Goal: Task Accomplishment & Management: Manage account settings

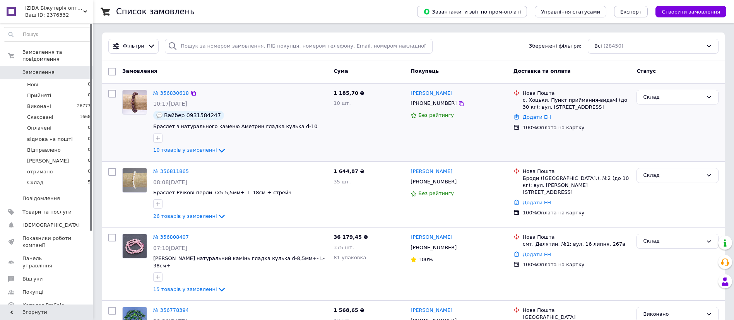
click at [232, 84] on div "№ 356830618 10:17[DATE] Вайбер 0931584247 Браслет з натурального каменю Аметрин…" at bounding box center [413, 123] width 623 height 78
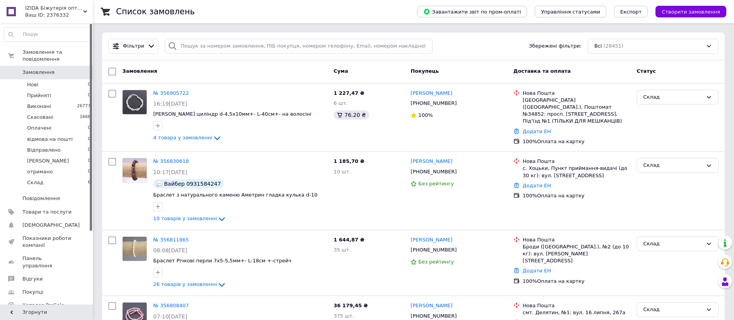
click at [198, 73] on div "Замовлення" at bounding box center [224, 72] width 211 height 14
drag, startPoint x: 223, startPoint y: 79, endPoint x: 214, endPoint y: 54, distance: 26.7
click at [223, 79] on div "Замовлення Cума Покупець Доставка та оплата Статус" at bounding box center [413, 71] width 623 height 23
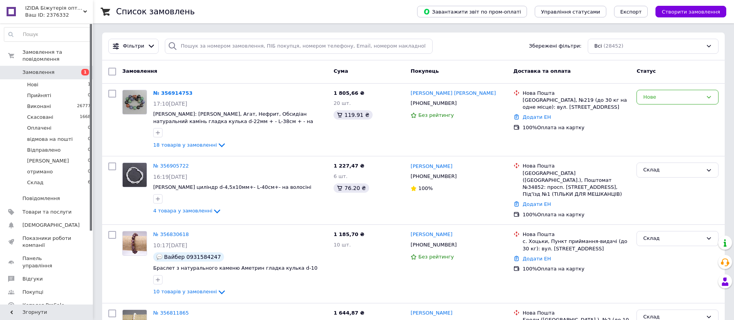
click at [225, 79] on div "Замовлення Cума Покупець Доставка та оплата Статус" at bounding box center [413, 71] width 623 height 23
click at [680, 99] on div "Нове" at bounding box center [673, 97] width 60 height 8
click at [677, 109] on li "Прийнято" at bounding box center [677, 113] width 81 height 14
